Goal: Information Seeking & Learning: Understand process/instructions

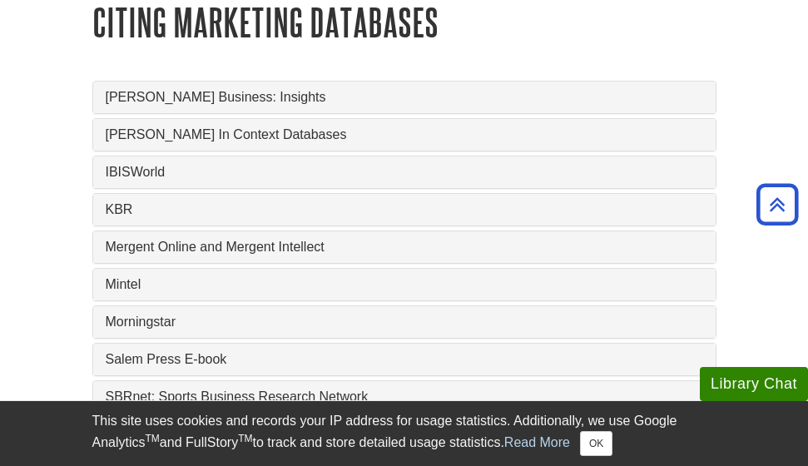
scroll to position [703, 0]
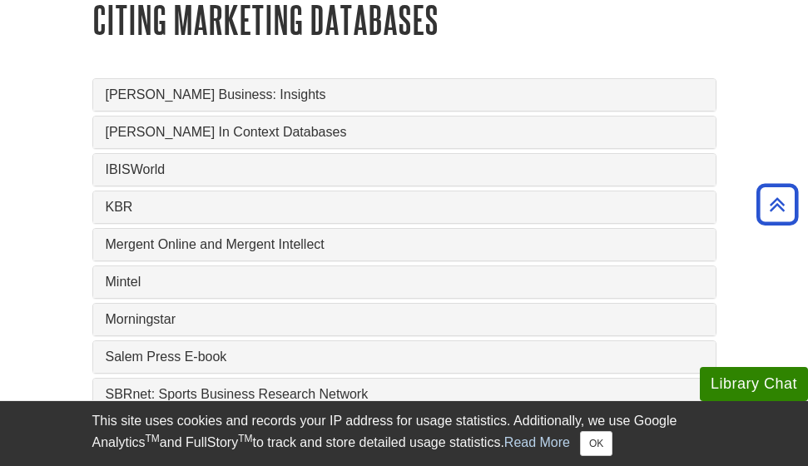
click at [163, 157] on div "IBISWorld" at bounding box center [404, 170] width 623 height 32
click at [166, 167] on link "IBISWorld" at bounding box center [405, 169] width 598 height 15
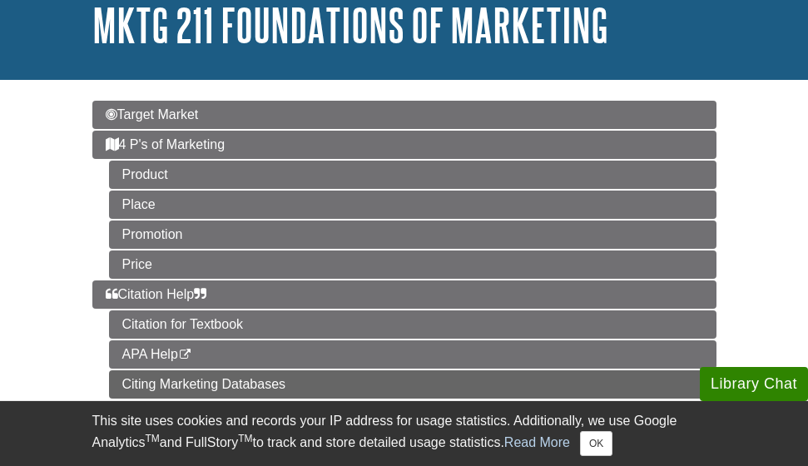
scroll to position [109, 0]
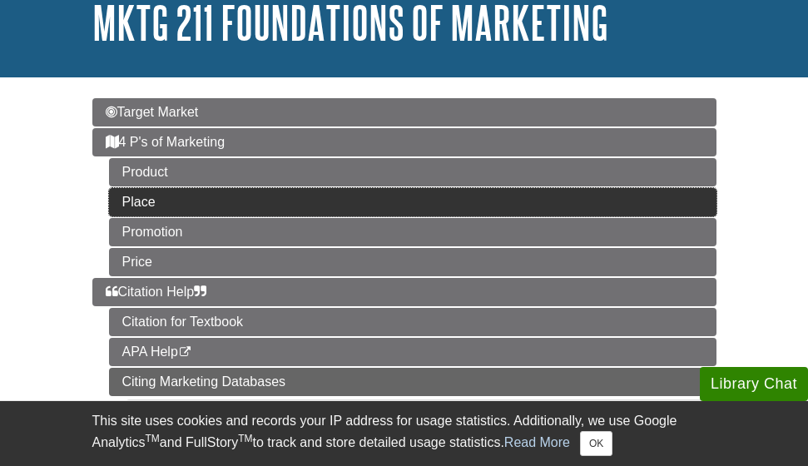
click at [155, 200] on link "Place" at bounding box center [413, 202] width 608 height 28
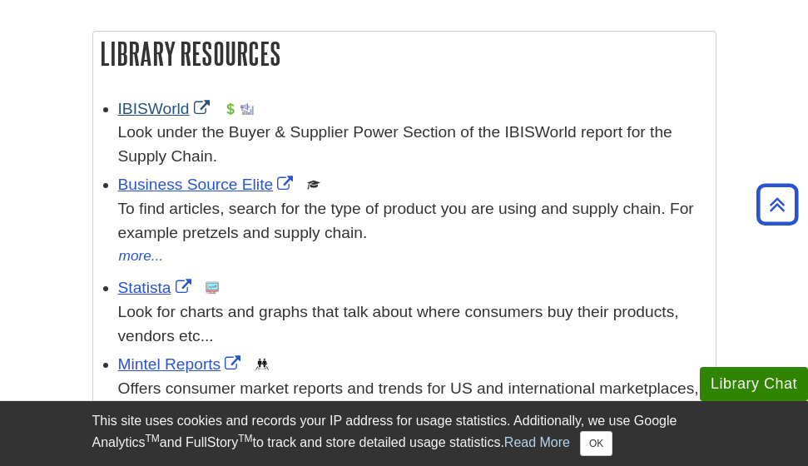
scroll to position [305, 0]
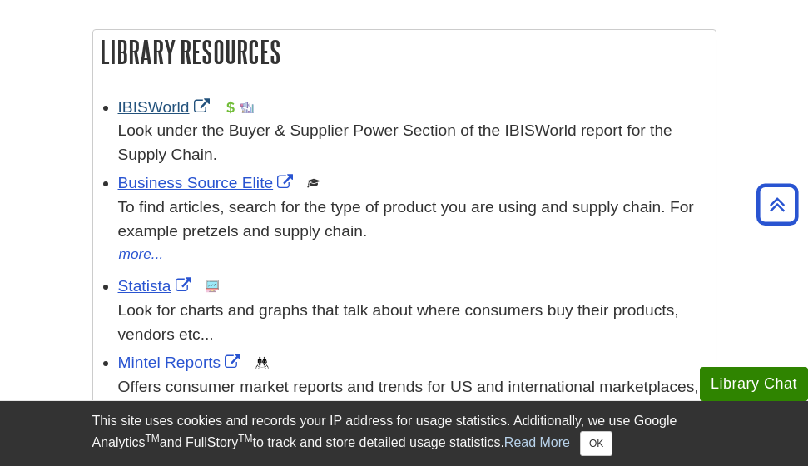
click at [181, 108] on link "IBISWorld" at bounding box center [166, 106] width 96 height 17
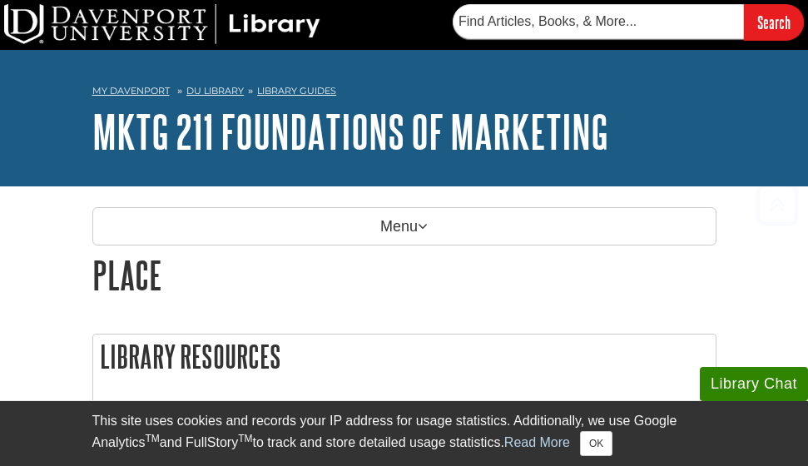
scroll to position [0, 0]
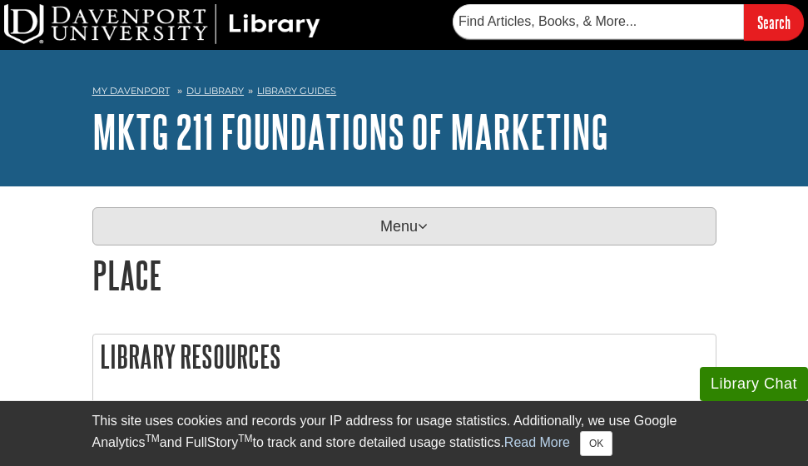
click at [311, 224] on p "Menu" at bounding box center [404, 226] width 624 height 38
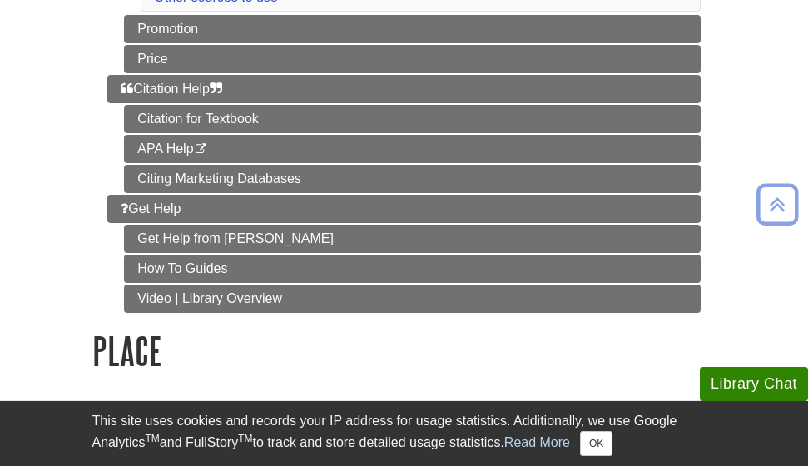
scroll to position [417, 0]
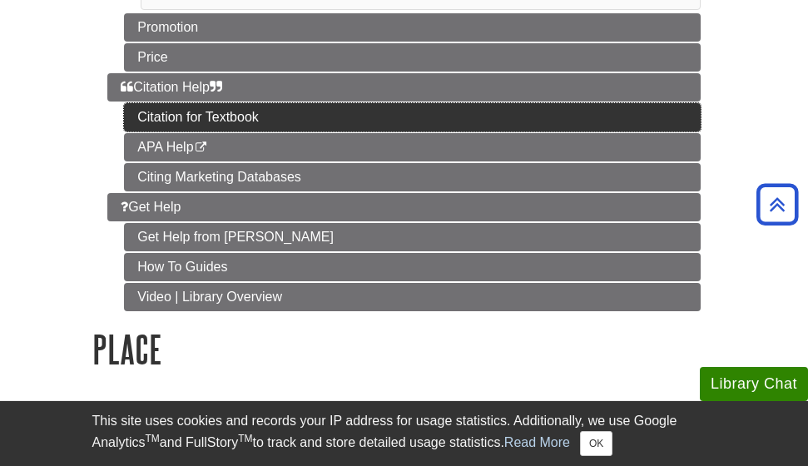
click at [201, 112] on link "Citation for Textbook" at bounding box center [412, 117] width 577 height 28
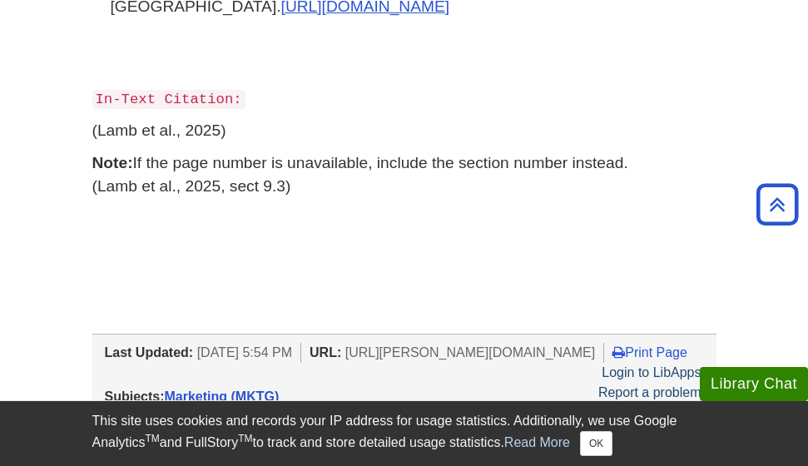
scroll to position [205, 0]
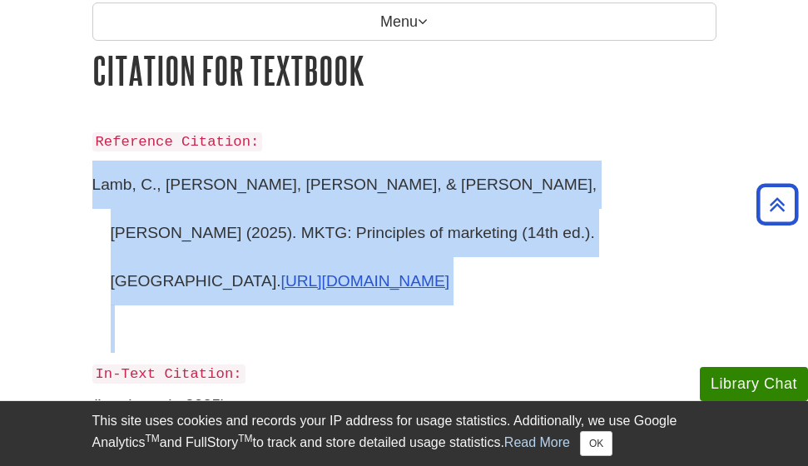
drag, startPoint x: 92, startPoint y: 181, endPoint x: 408, endPoint y: 261, distance: 326.1
click at [408, 261] on p "Lamb, C., [PERSON_NAME], [PERSON_NAME], & [PERSON_NAME], [PERSON_NAME] (2025). …" at bounding box center [404, 256] width 624 height 191
click at [423, 193] on p "Lamb, C., [PERSON_NAME], [PERSON_NAME], & [PERSON_NAME], [PERSON_NAME] (2025). …" at bounding box center [404, 256] width 624 height 191
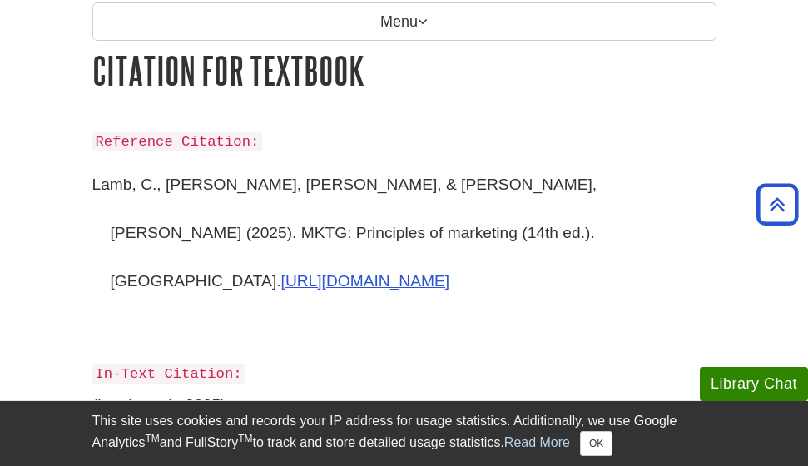
click at [418, 186] on p "Lamb, C., [PERSON_NAME], [PERSON_NAME], & [PERSON_NAME], [PERSON_NAME] (2025). …" at bounding box center [404, 256] width 624 height 191
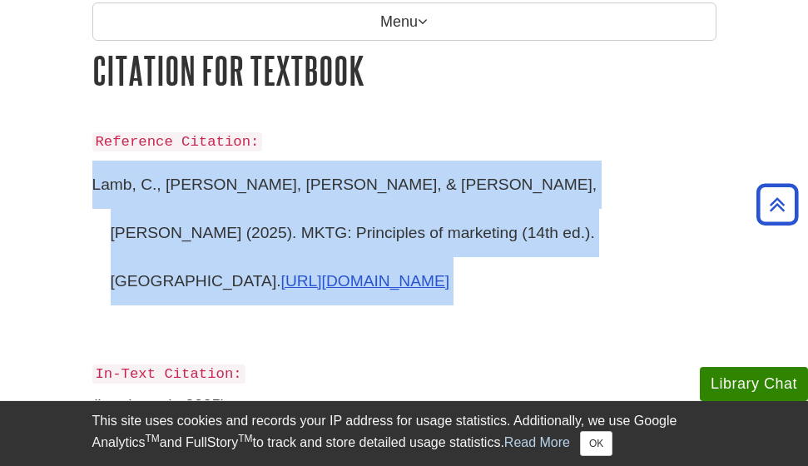
click at [418, 186] on p "Lamb, C., [PERSON_NAME], [PERSON_NAME], & [PERSON_NAME], [PERSON_NAME] (2025). …" at bounding box center [404, 256] width 624 height 191
copy p "Lamb, C., [PERSON_NAME], [PERSON_NAME], & [PERSON_NAME], [PERSON_NAME] (2025). …"
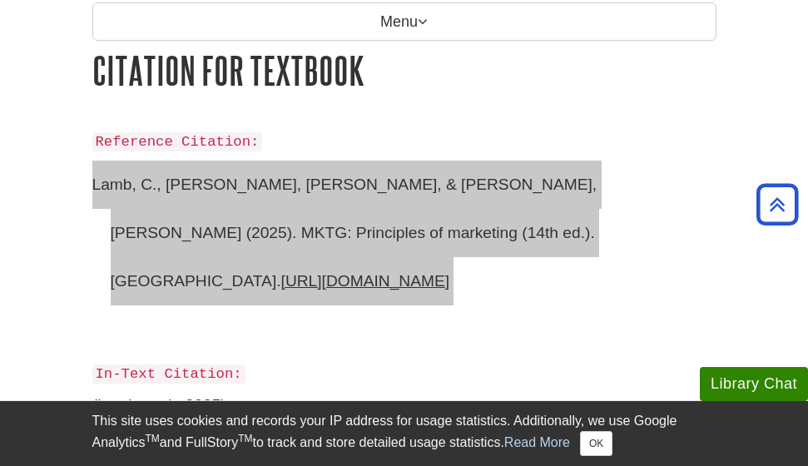
click at [582, 192] on p "Lamb, C., [PERSON_NAME], [PERSON_NAME], & [PERSON_NAME], [PERSON_NAME] (2025). …" at bounding box center [404, 256] width 624 height 191
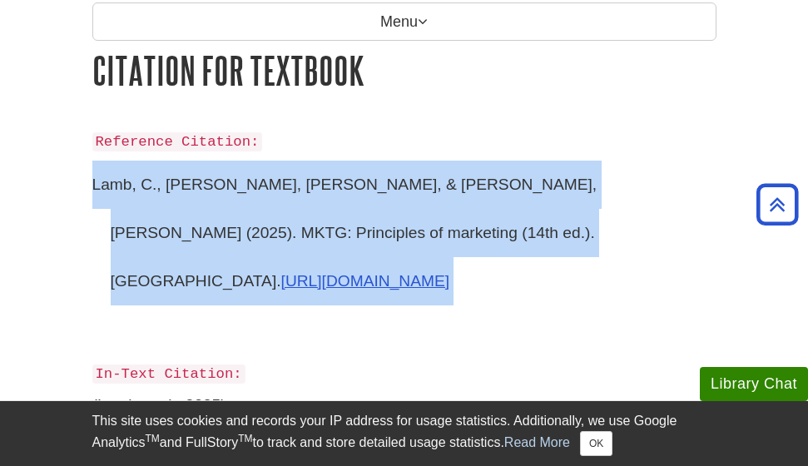
click at [574, 181] on p "Lamb, C., [PERSON_NAME], [PERSON_NAME], & [PERSON_NAME], [PERSON_NAME] (2025). …" at bounding box center [404, 256] width 624 height 191
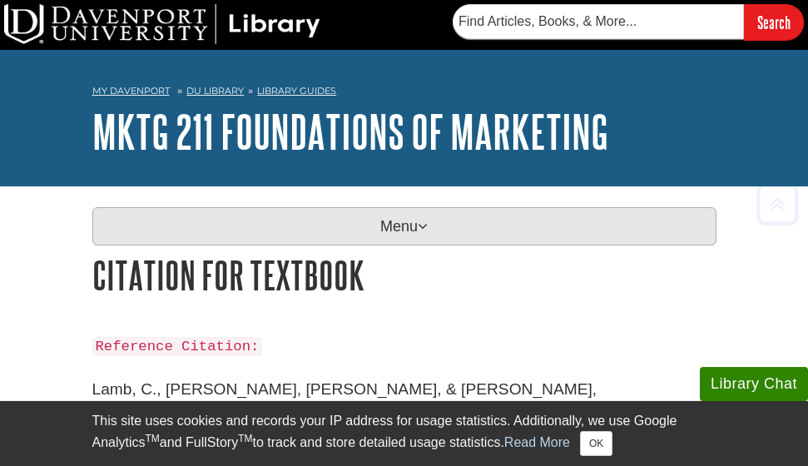
scroll to position [0, 0]
click at [456, 217] on p "Menu" at bounding box center [404, 226] width 624 height 38
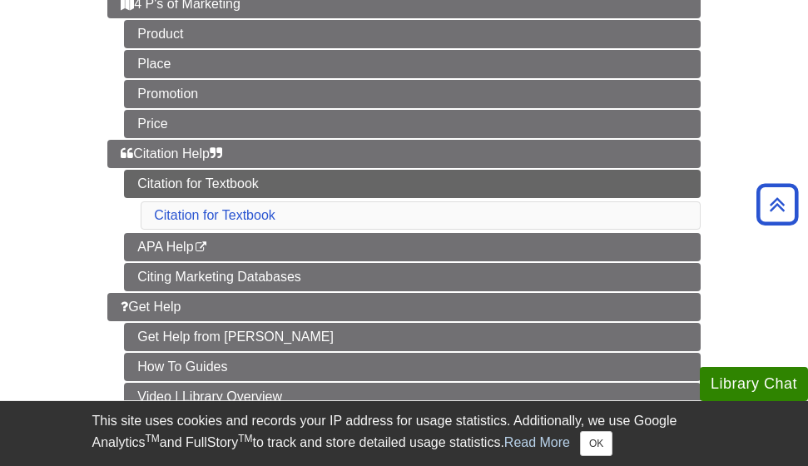
scroll to position [286, 0]
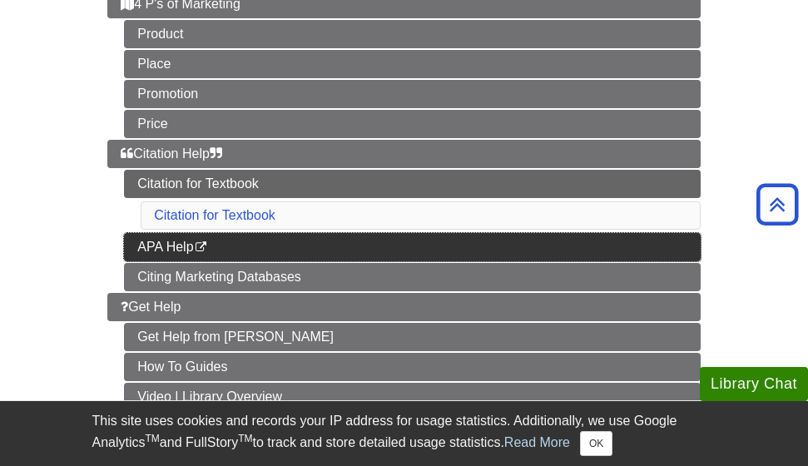
click at [217, 248] on link "APA Help This link opens in a new window" at bounding box center [412, 247] width 577 height 28
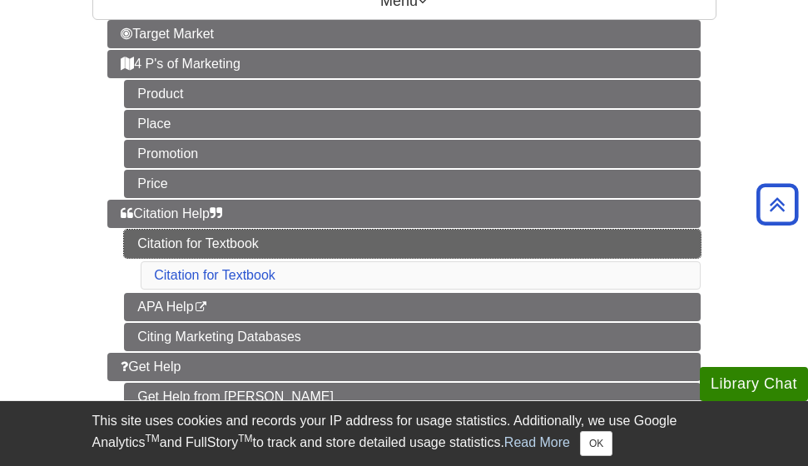
scroll to position [213, 0]
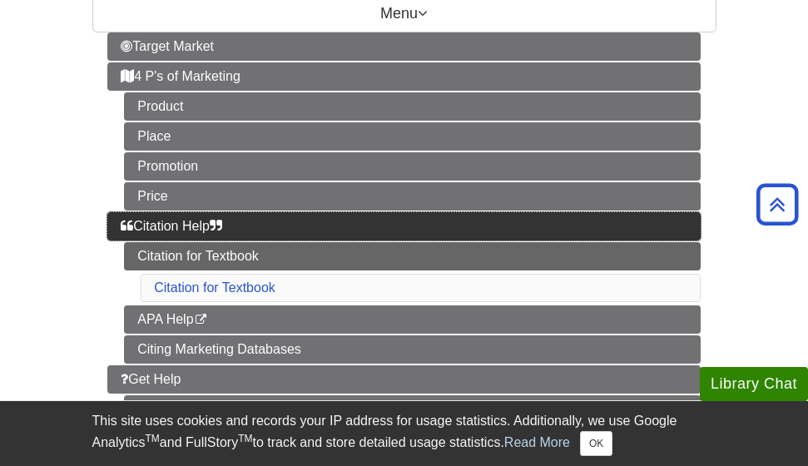
click at [188, 224] on span "Citation Help" at bounding box center [172, 226] width 102 height 14
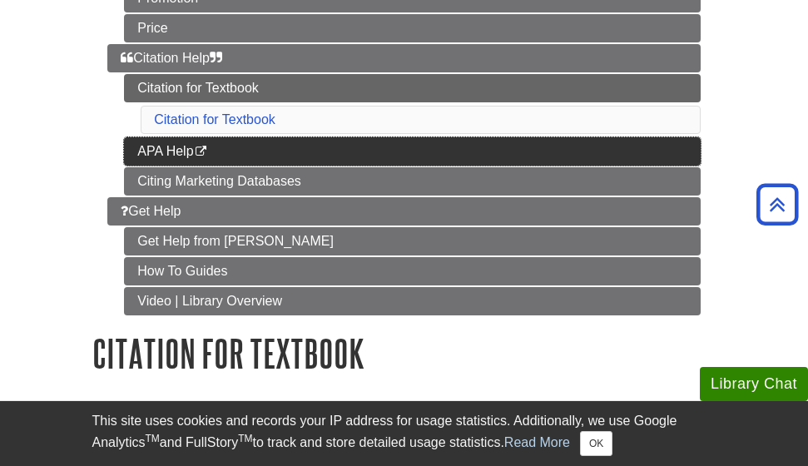
scroll to position [390, 0]
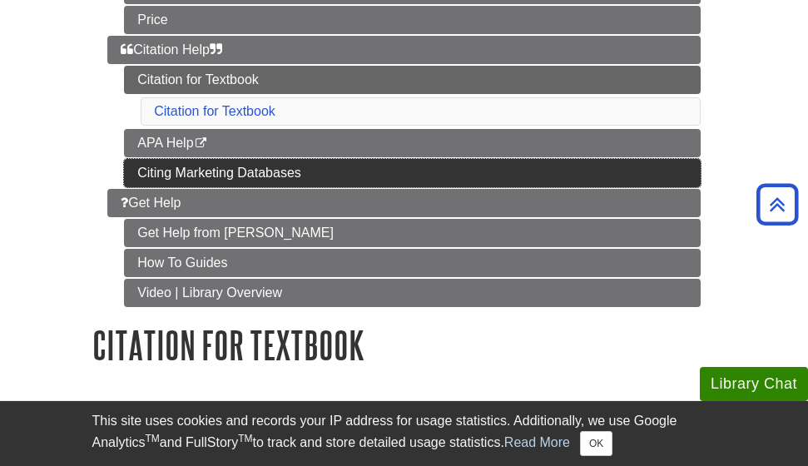
click at [191, 178] on link "Citing Marketing Databases" at bounding box center [412, 173] width 577 height 28
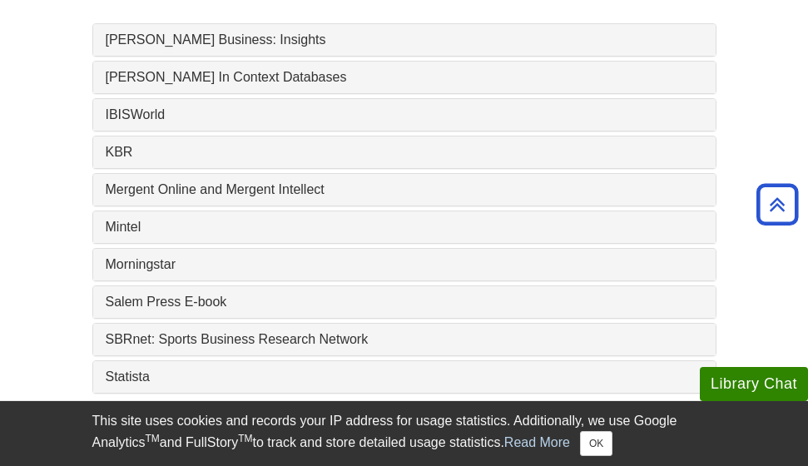
scroll to position [304, 0]
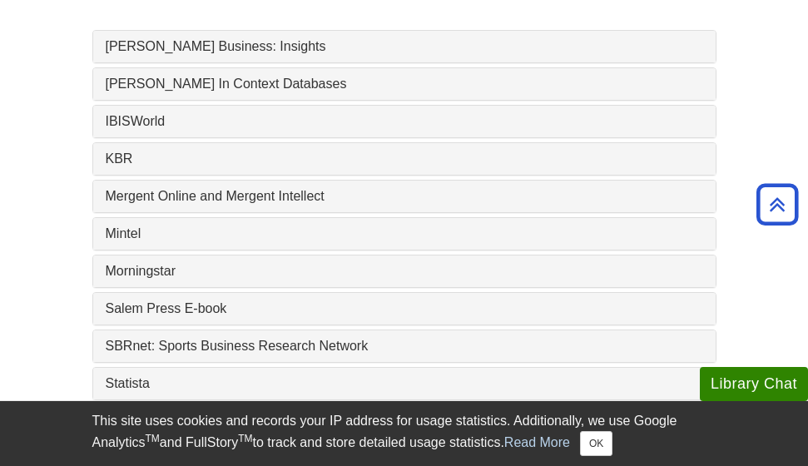
click at [162, 127] on link "IBISWorld" at bounding box center [405, 121] width 598 height 15
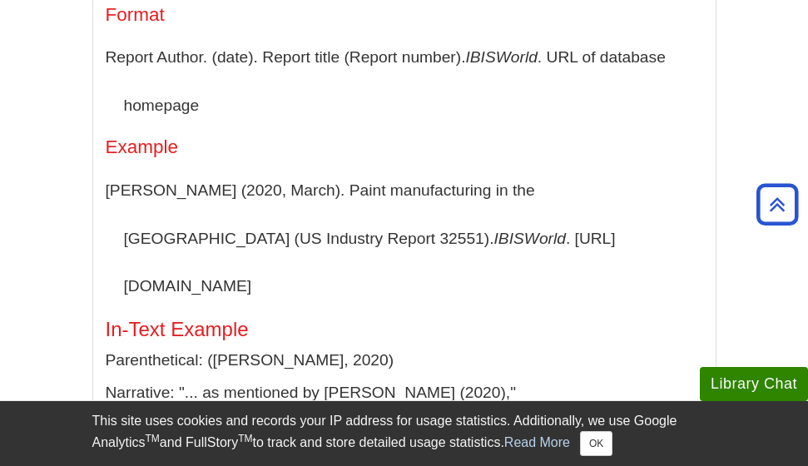
scroll to position [504, 0]
